Goal: Information Seeking & Learning: Learn about a topic

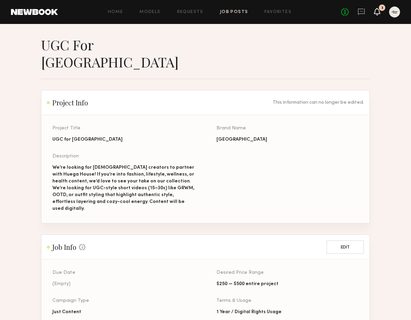
click at [376, 10] on icon at bounding box center [377, 11] width 5 height 5
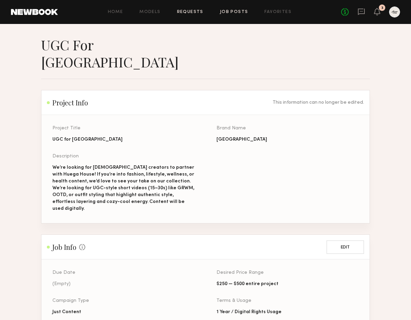
click at [194, 11] on link "Requests" at bounding box center [190, 12] width 26 height 4
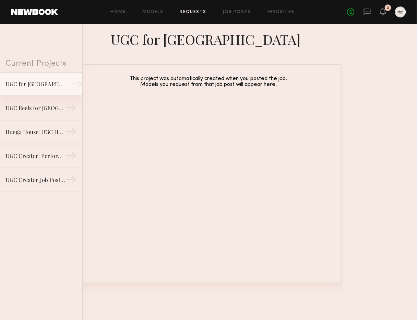
click at [39, 81] on div "UGC for [GEOGRAPHIC_DATA]" at bounding box center [35, 84] width 60 height 8
click at [158, 15] on div "Home Models Requests Job Posts Favorites Sign Out No fees up to $5,000 3" at bounding box center [232, 12] width 348 height 11
click at [43, 13] on link at bounding box center [34, 12] width 47 height 6
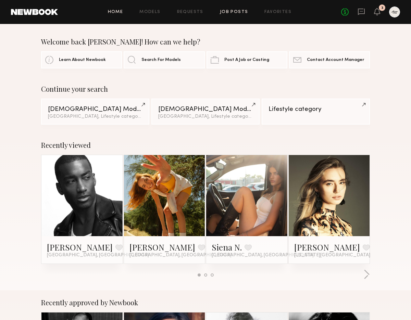
click at [241, 11] on link "Job Posts" at bounding box center [234, 12] width 28 height 4
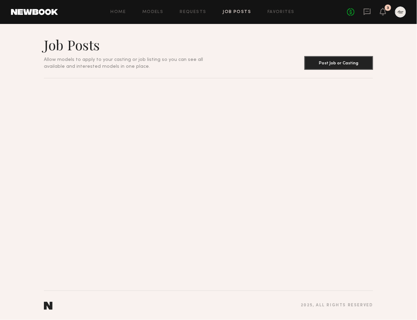
click at [45, 12] on link at bounding box center [34, 12] width 47 height 6
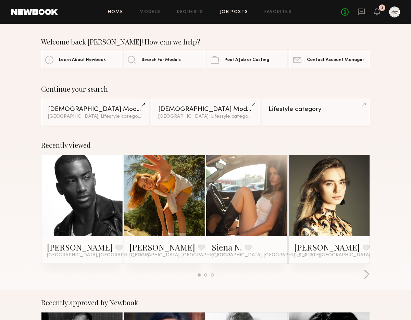
click at [232, 11] on link "Job Posts" at bounding box center [234, 12] width 28 height 4
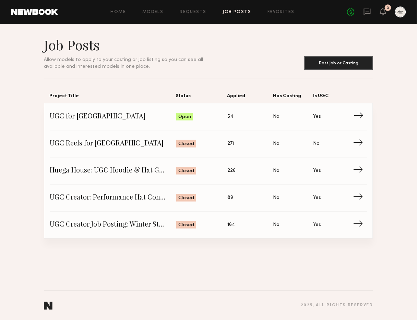
click at [231, 117] on span "54" at bounding box center [231, 117] width 6 height 8
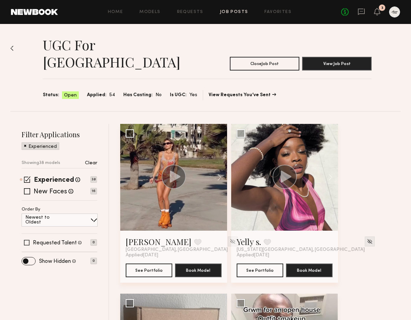
click at [15, 48] on div "UGC for [GEOGRAPHIC_DATA] Close Job Post View Job Post Status: Open Applied: 54…" at bounding box center [205, 67] width 391 height 87
click at [11, 49] on img at bounding box center [11, 48] width 3 height 5
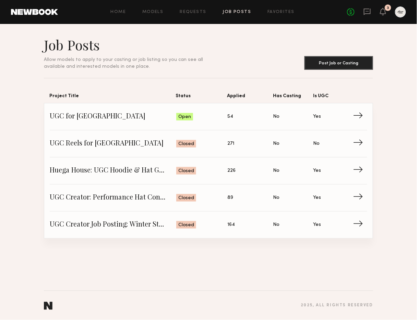
click at [43, 14] on link at bounding box center [34, 12] width 47 height 6
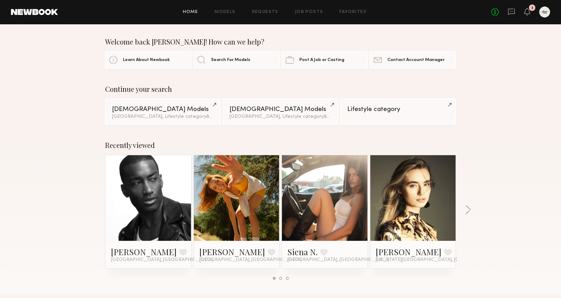
drag, startPoint x: 538, startPoint y: 170, endPoint x: 535, endPoint y: 206, distance: 36.5
click at [416, 170] on div "Recently viewed [PERSON_NAME] Favorite [GEOGRAPHIC_DATA], [GEOGRAPHIC_DATA] [PE…" at bounding box center [280, 213] width 561 height 161
click at [416, 212] on button "button" at bounding box center [468, 210] width 7 height 11
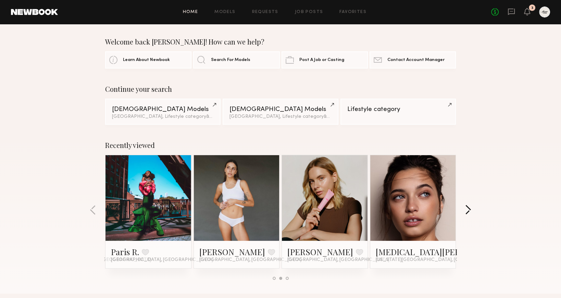
click at [416, 212] on button "button" at bounding box center [468, 210] width 7 height 11
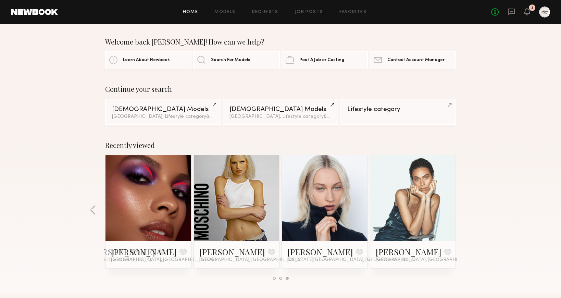
click at [416, 212] on div "Recently viewed [PERSON_NAME] Favorite [GEOGRAPHIC_DATA], [GEOGRAPHIC_DATA] [PE…" at bounding box center [280, 213] width 561 height 161
click at [416, 143] on div "Recently viewed [PERSON_NAME] Favorite [GEOGRAPHIC_DATA], [GEOGRAPHIC_DATA] [PE…" at bounding box center [280, 213] width 561 height 161
